Goal: Task Accomplishment & Management: Use online tool/utility

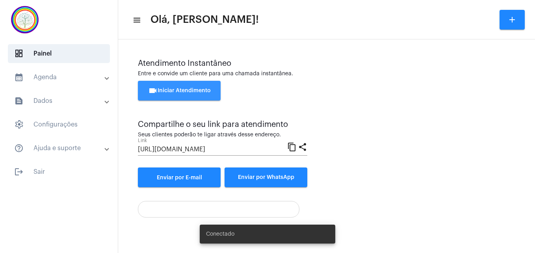
click at [173, 87] on button "videocam Iniciar Atendimento" at bounding box center [179, 91] width 83 height 20
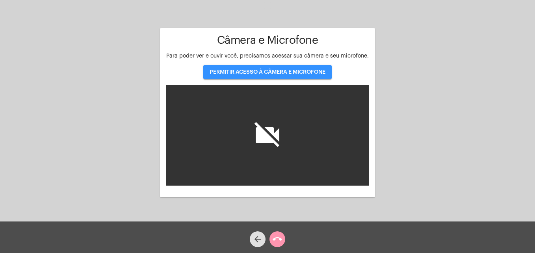
click at [268, 75] on span "PERMITIR ACESSO À CÂMERA E MICROFONE" at bounding box center [268, 72] width 116 height 6
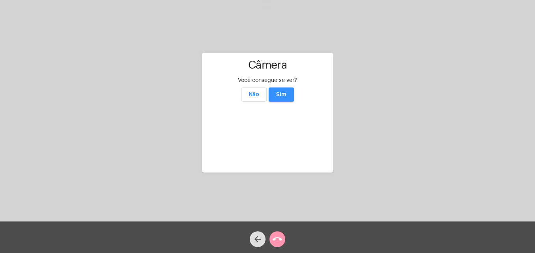
click at [283, 88] on button "Sim" at bounding box center [281, 95] width 25 height 14
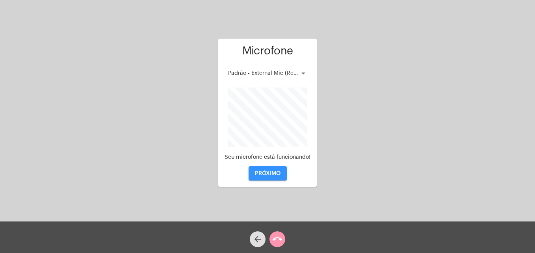
click at [270, 173] on span "PRÓXIMO" at bounding box center [268, 174] width 26 height 6
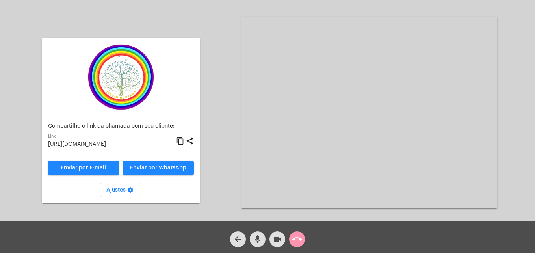
click at [180, 140] on mat-icon "content_copy" at bounding box center [180, 140] width 8 height 9
click at [170, 166] on span "Enviar por WhatsApp" at bounding box center [158, 168] width 56 height 6
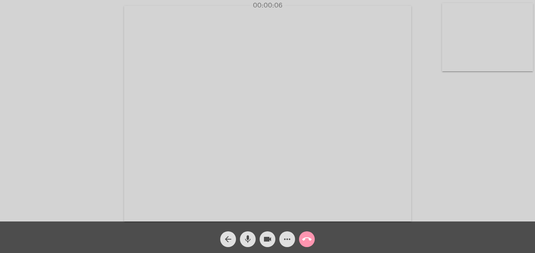
click at [453, 59] on video at bounding box center [487, 37] width 91 height 68
click at [228, 208] on video at bounding box center [339, 113] width 287 height 216
